Goal: Check status: Check status

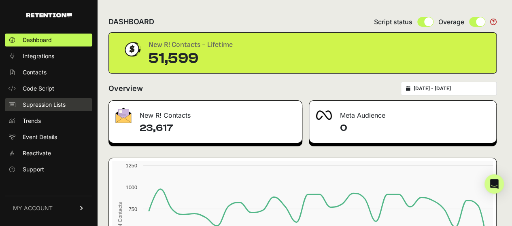
click at [55, 107] on span "Supression Lists" at bounding box center [44, 105] width 43 height 8
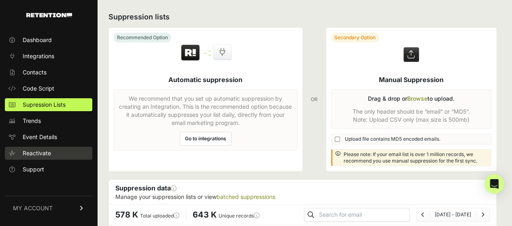
click at [43, 155] on span "Reactivate" at bounding box center [37, 153] width 28 height 8
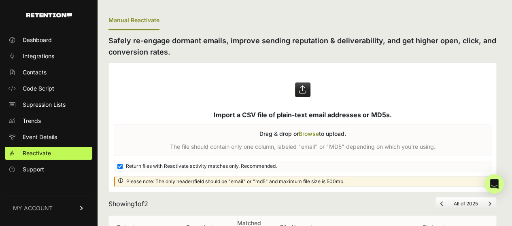
click at [300, 53] on h2 "Safely re-engage dormant emails, improve sending reputation & deliverability, a…" at bounding box center [302, 46] width 388 height 23
click at [301, 53] on h2 "Safely re-engage dormant emails, improve sending reputation & deliverability, a…" at bounding box center [302, 46] width 388 height 23
click at [453, 17] on ul "Manual Reactivate" at bounding box center [302, 20] width 388 height 19
click at [454, 17] on ul "Manual Reactivate" at bounding box center [302, 20] width 388 height 19
click at [302, 24] on ul "Manual Reactivate" at bounding box center [302, 20] width 388 height 19
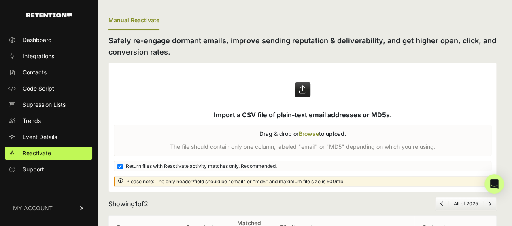
click at [310, 21] on ul "Manual Reactivate" at bounding box center [302, 20] width 388 height 19
click at [34, 42] on span "Dashboard" at bounding box center [37, 40] width 29 height 8
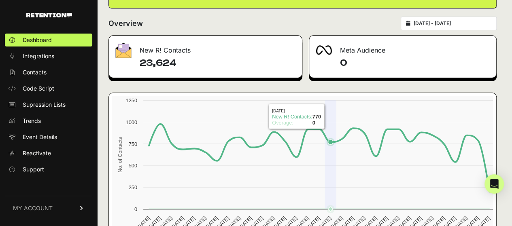
scroll to position [65, 0]
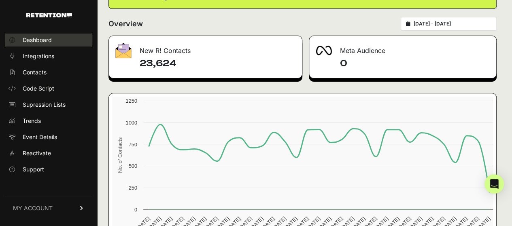
click at [49, 45] on link "Dashboard" at bounding box center [48, 40] width 87 height 13
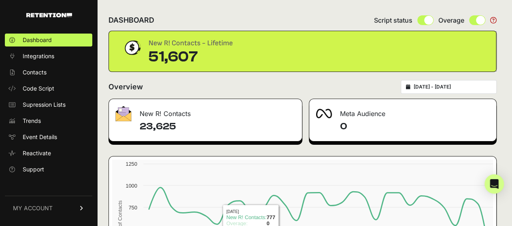
scroll to position [111, 0]
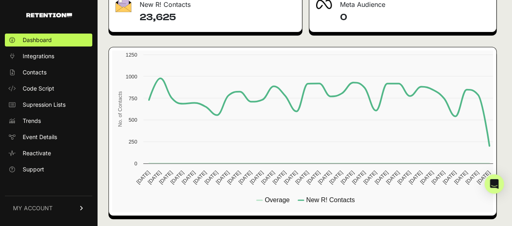
click at [288, 107] on icon at bounding box center [319, 112] width 340 height 68
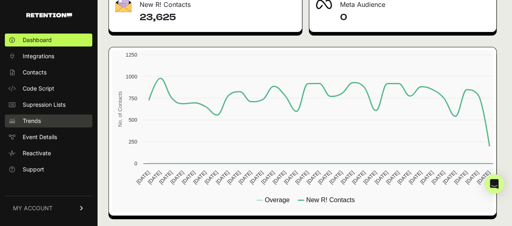
click at [34, 120] on span "Trends" at bounding box center [32, 121] width 18 height 8
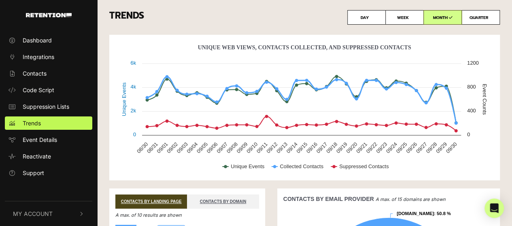
click at [270, 88] on icon "Unique Web Views, Contacts Collected, And Suppressed Contacts" at bounding box center [301, 100] width 309 height 47
